Goal: Find specific page/section: Find specific page/section

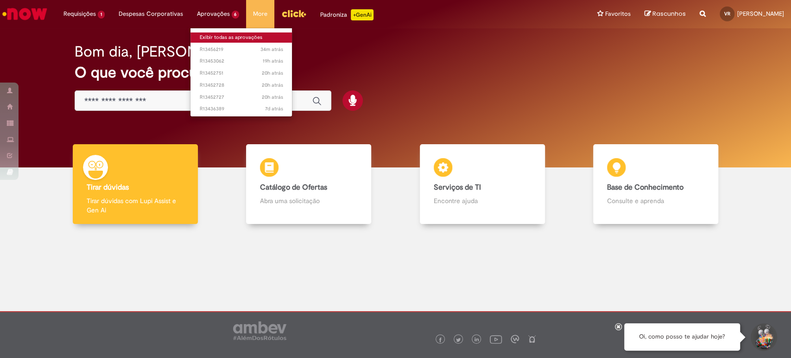
click at [212, 35] on link "Exibir todas as aprovações" at bounding box center [241, 37] width 102 height 10
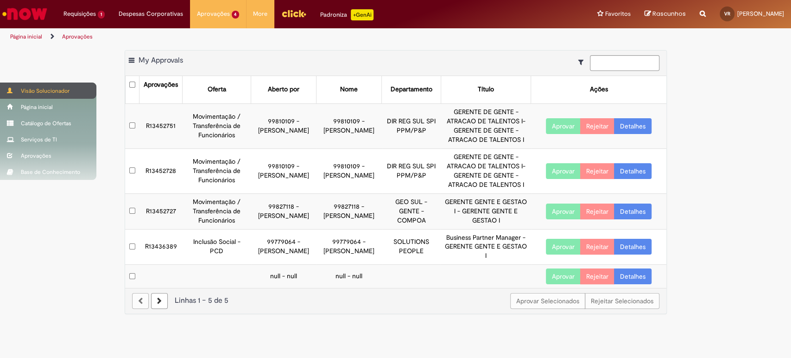
click at [34, 88] on div "Visão Solucionador" at bounding box center [48, 90] width 96 height 16
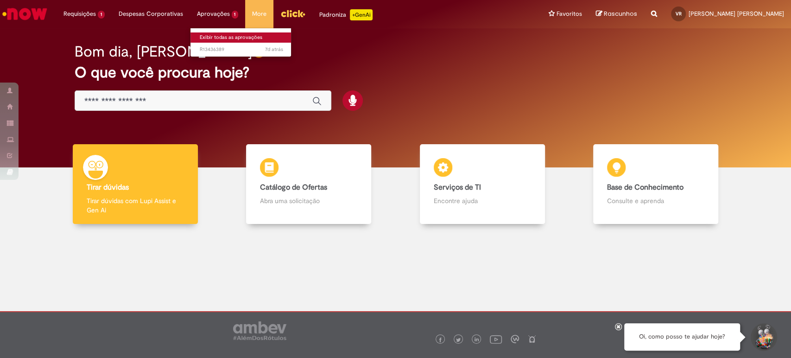
click at [211, 36] on link "Exibir todas as aprovações" at bounding box center [241, 37] width 102 height 10
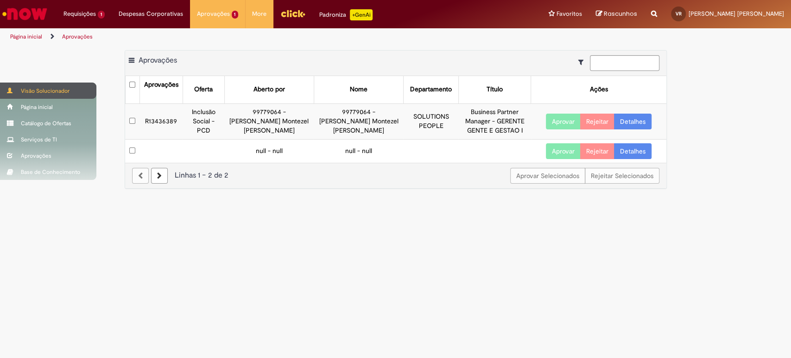
click at [40, 86] on div "Visão Solucionador" at bounding box center [48, 90] width 96 height 16
